Goal: Task Accomplishment & Management: Use online tool/utility

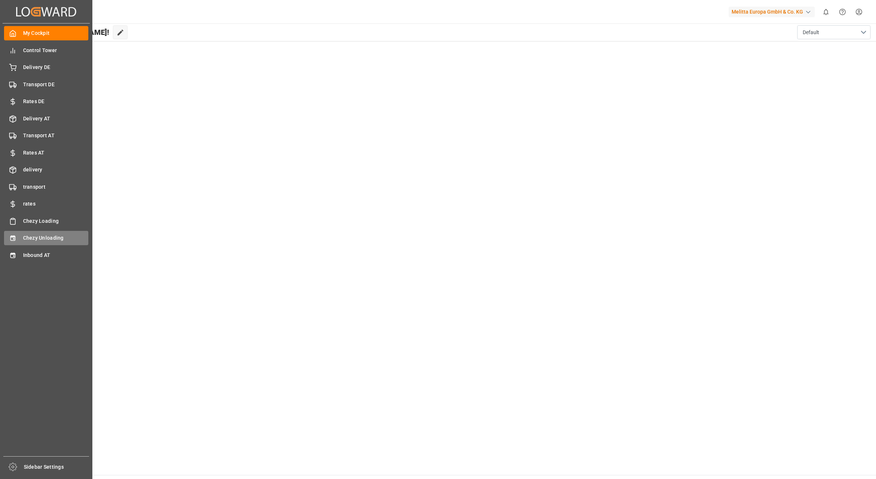
click at [28, 234] on span "Chezy Unloading" at bounding box center [56, 238] width 66 height 8
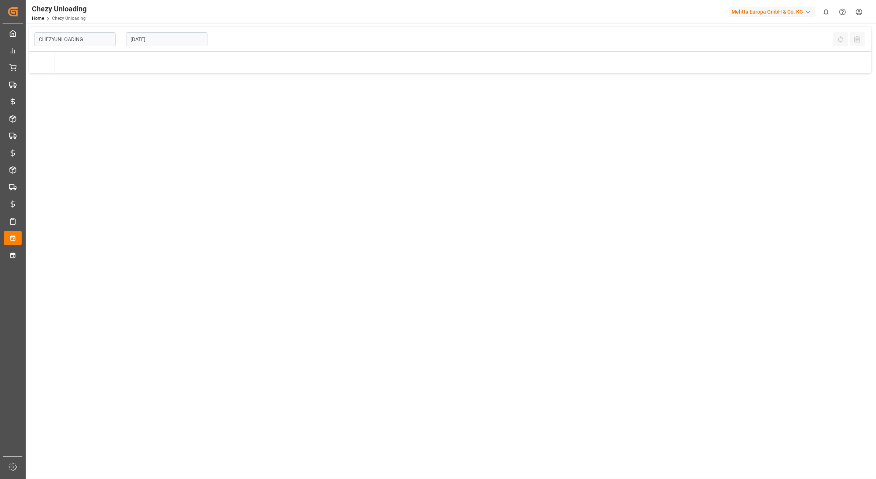
type input "Chezy Unloading"
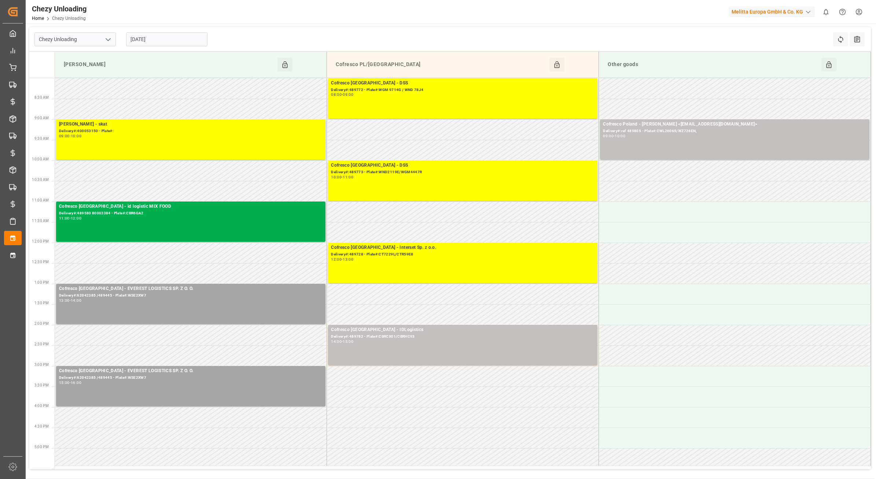
click at [163, 41] on input "[DATE]" at bounding box center [166, 39] width 81 height 14
click at [174, 259] on td at bounding box center [191, 252] width 272 height 21
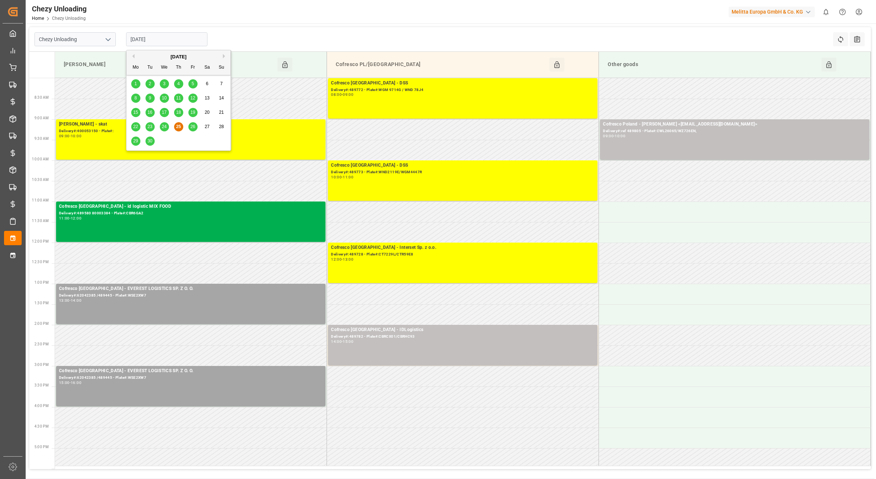
click at [138, 43] on input "[DATE]" at bounding box center [166, 39] width 81 height 14
click at [222, 55] on div "[DATE]" at bounding box center [179, 56] width 104 height 7
click at [226, 56] on button "Next Month" at bounding box center [225, 56] width 4 height 4
click at [178, 85] on span "2" at bounding box center [178, 83] width 3 height 5
type input "[DATE]"
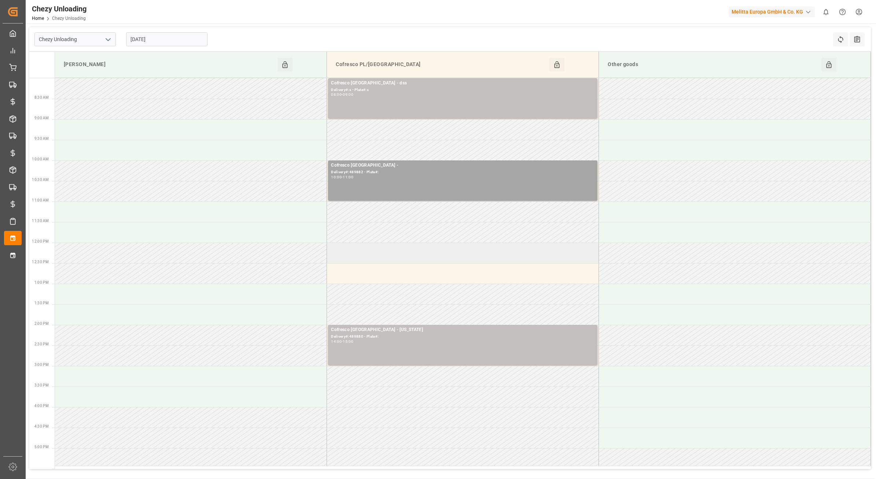
click at [351, 250] on td at bounding box center [463, 252] width 272 height 21
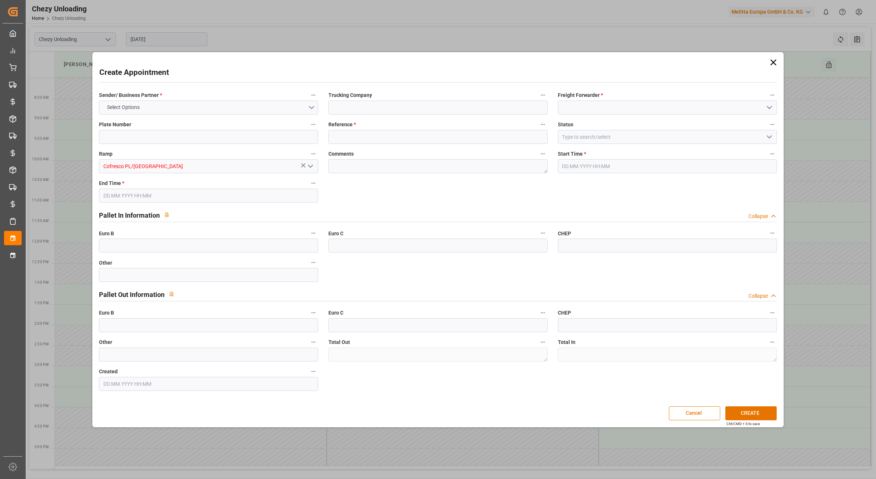
type input "0"
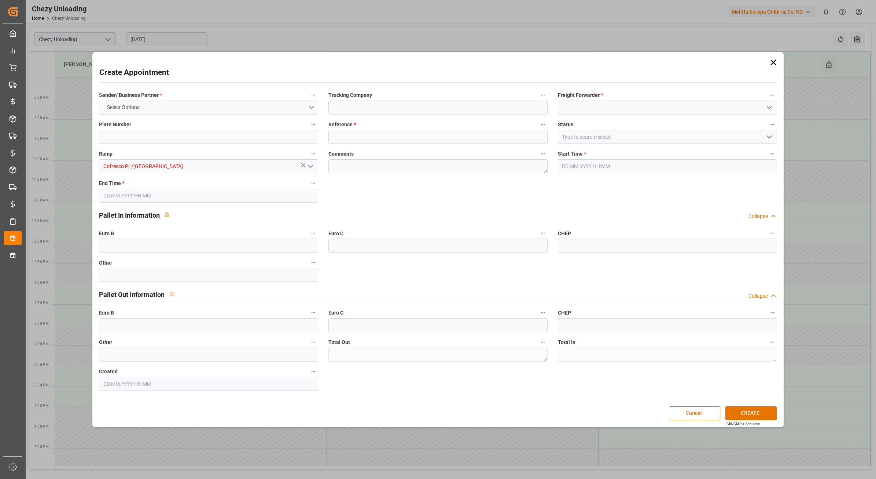
type input "0"
type input "[DATE] 12:00"
type input "[DATE] 13:00"
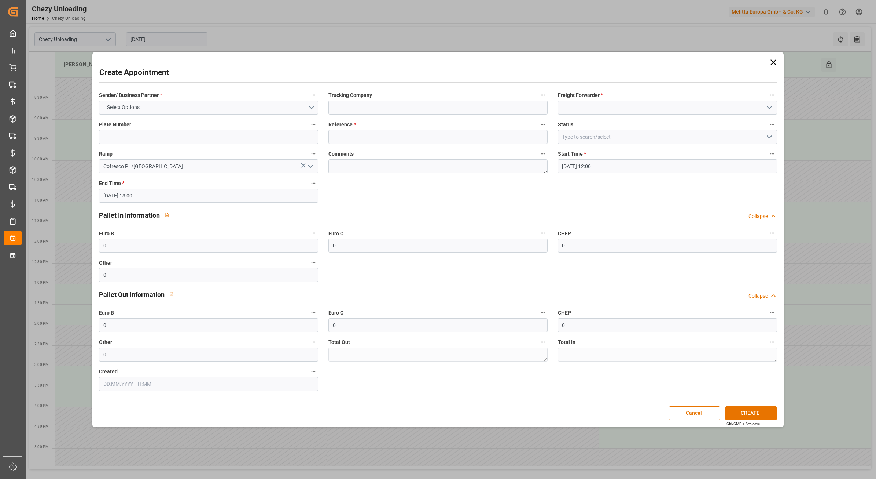
click at [776, 61] on icon at bounding box center [774, 62] width 10 height 10
